Goal: Task Accomplishment & Management: Manage account settings

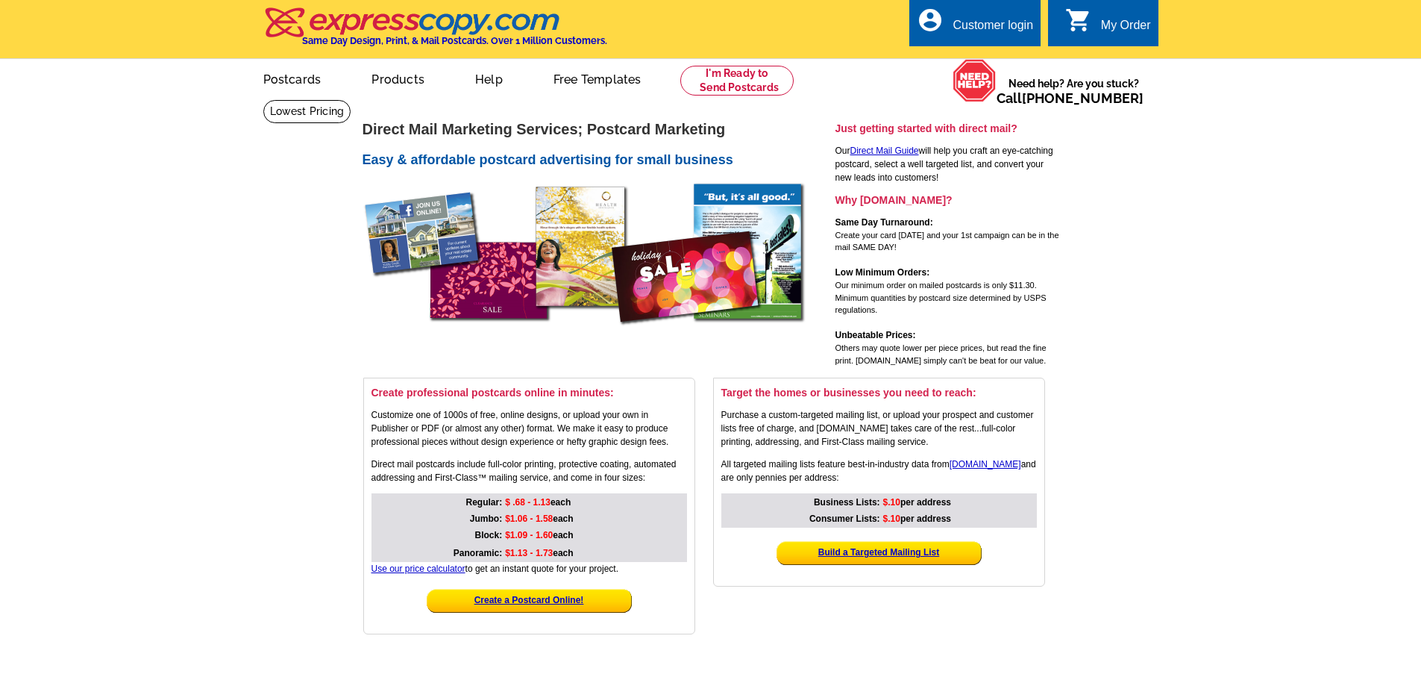
click at [985, 28] on div "Customer login" at bounding box center [993, 29] width 81 height 21
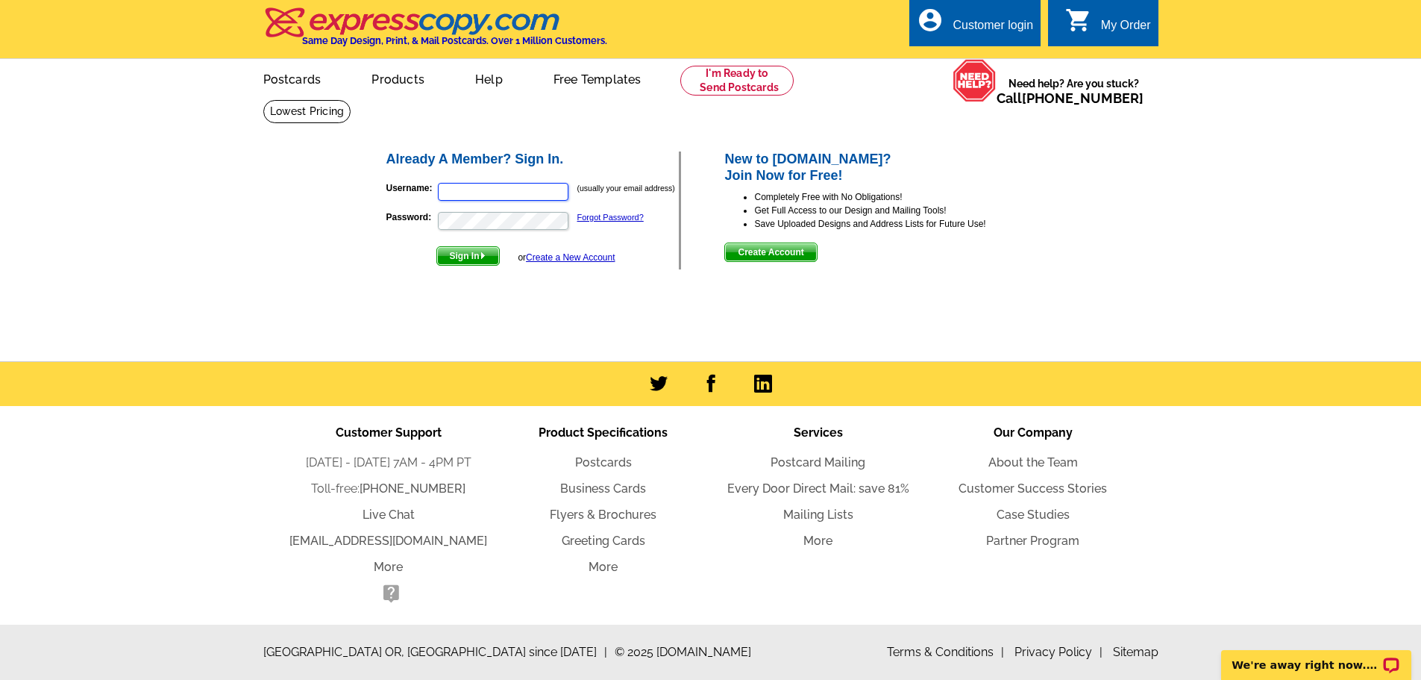
click at [474, 193] on input "Username:" at bounding box center [503, 192] width 131 height 18
type input "[EMAIL_ADDRESS][DOMAIN_NAME]"
click at [466, 254] on span "Sign In" at bounding box center [468, 256] width 62 height 18
